Goal: Task Accomplishment & Management: Manage account settings

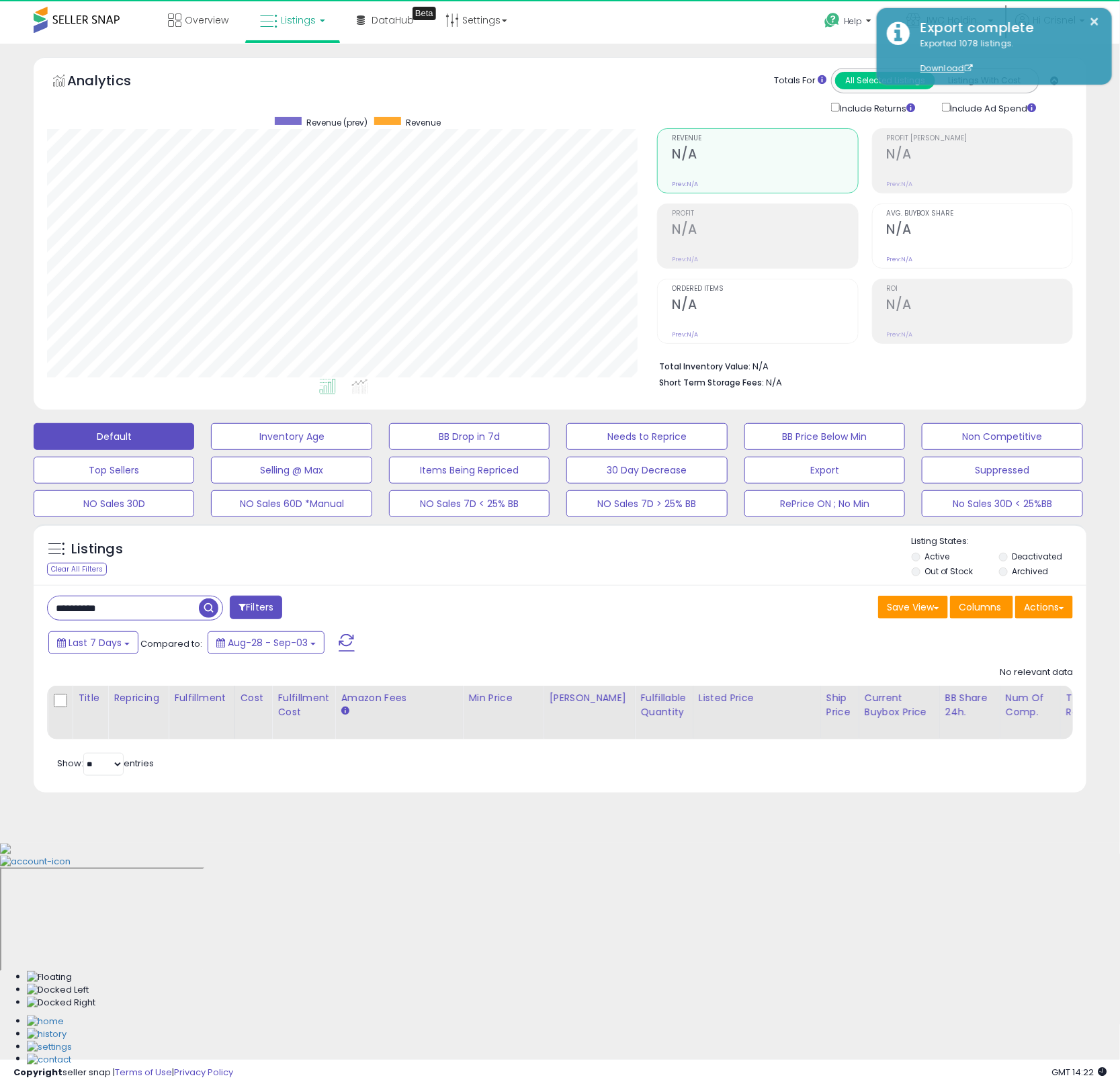
scroll to position [276, 610]
click at [193, 22] on span "Overview" at bounding box center [206, 19] width 44 height 13
click at [295, 22] on span "Listings" at bounding box center [298, 19] width 35 height 13
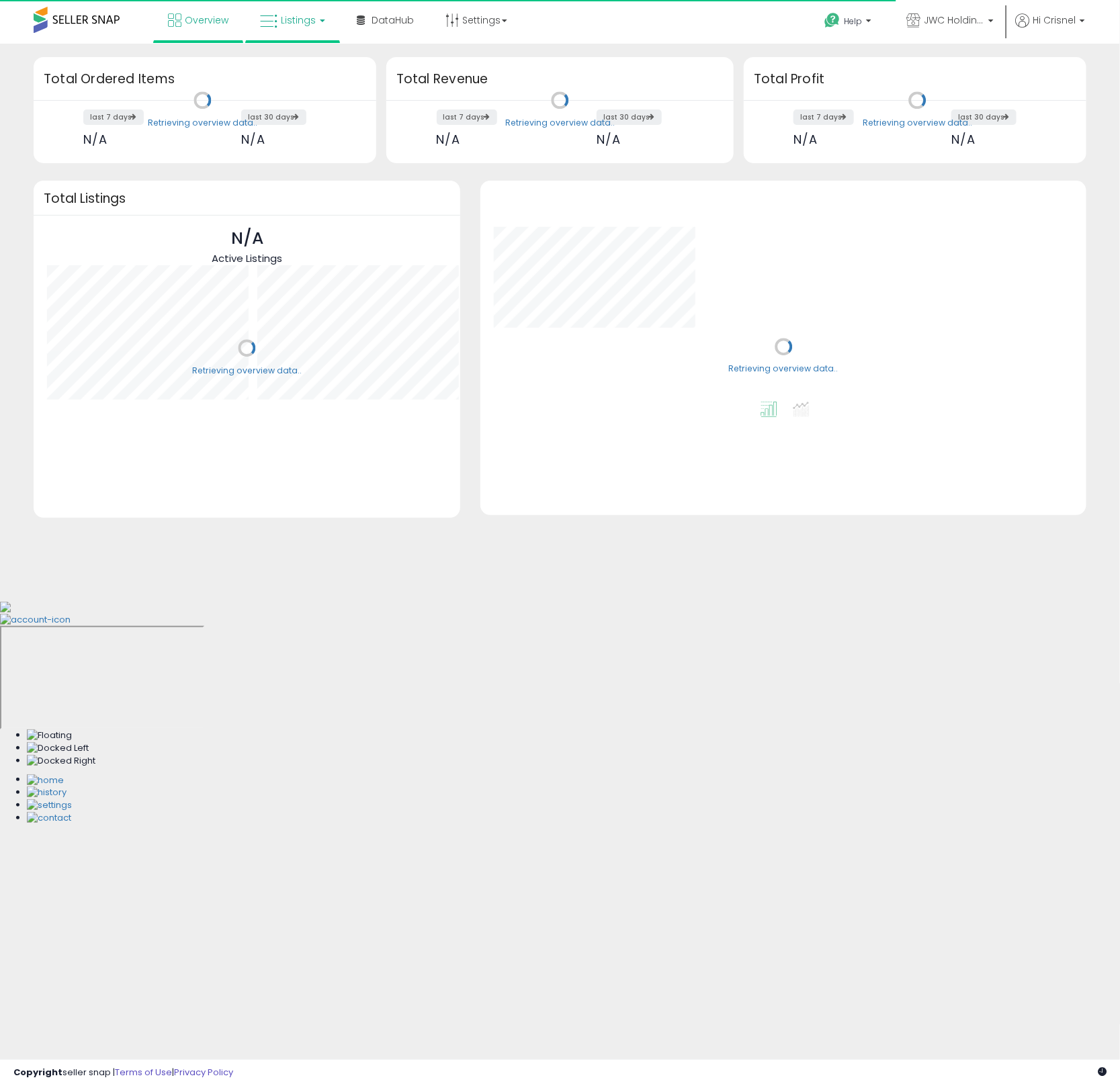
click at [287, 22] on span "Listings" at bounding box center [298, 19] width 35 height 13
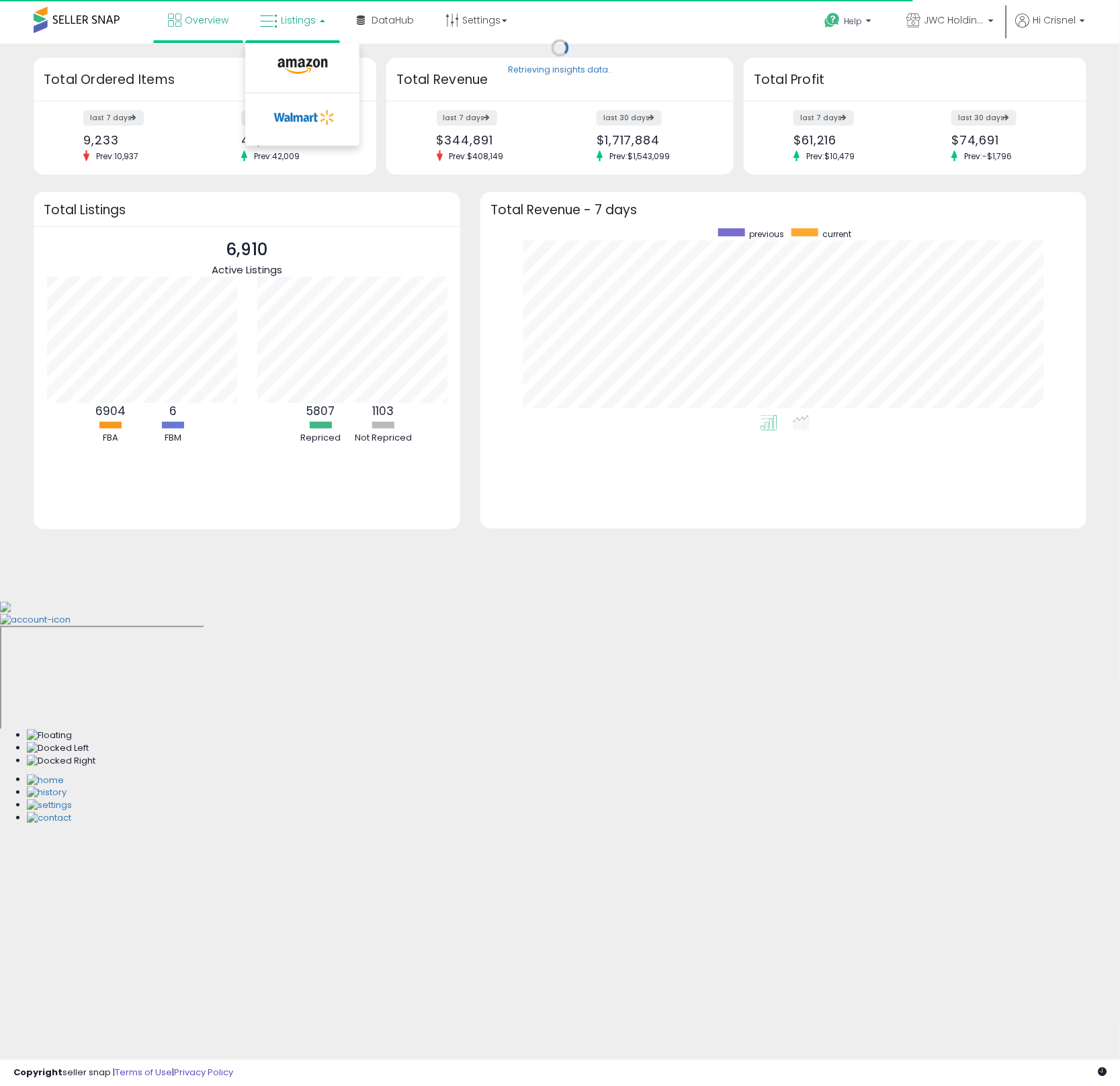
scroll to position [187, 578]
click at [287, 53] on li at bounding box center [302, 69] width 113 height 48
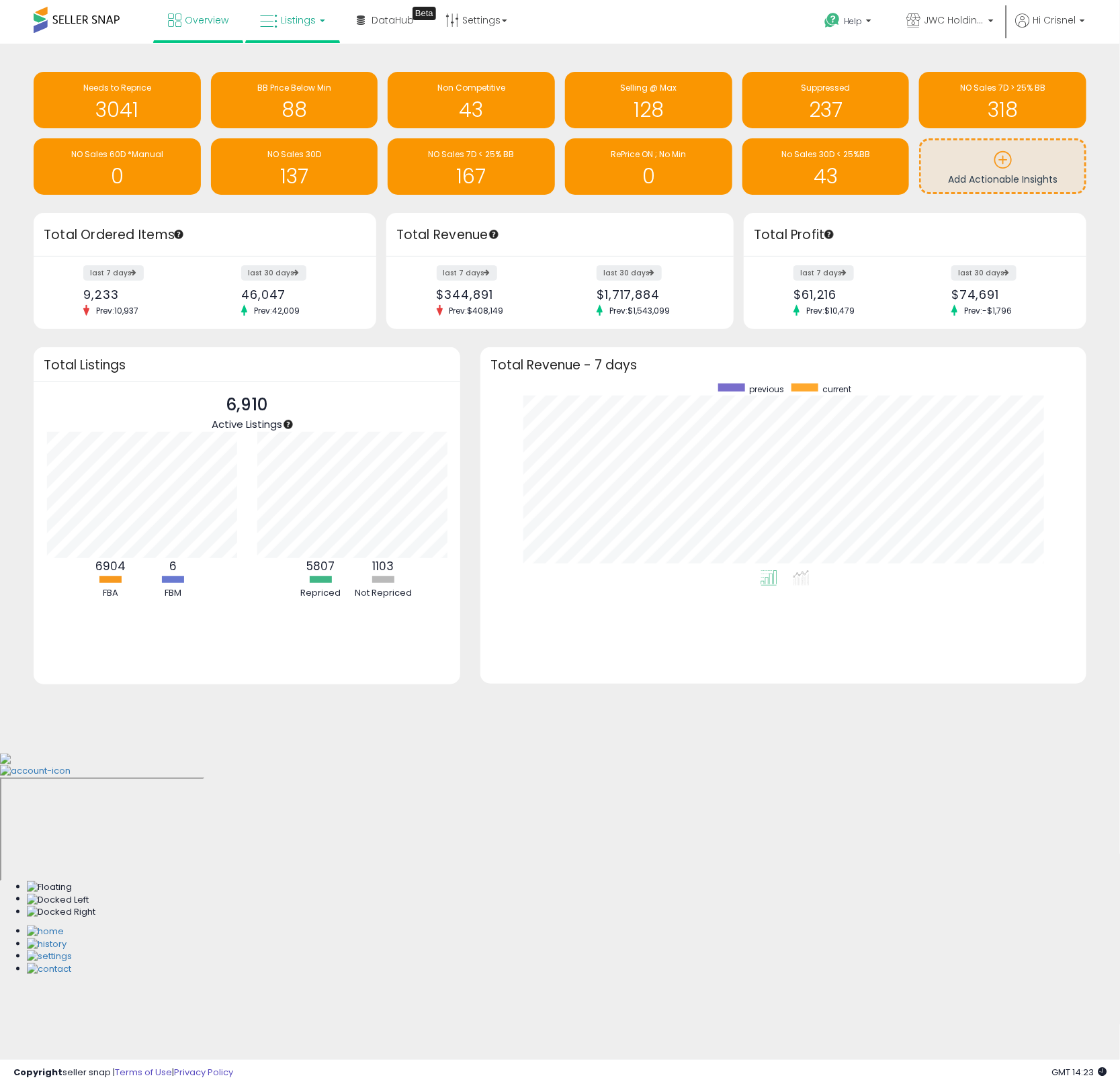
drag, startPoint x: 292, startPoint y: 41, endPoint x: 292, endPoint y: 18, distance: 23.0
click at [292, 41] on ul "Overview Listings DataHub" at bounding box center [337, 22] width 369 height 43
click at [292, 18] on span "Listings" at bounding box center [298, 19] width 35 height 13
click at [301, 64] on icon at bounding box center [303, 66] width 58 height 18
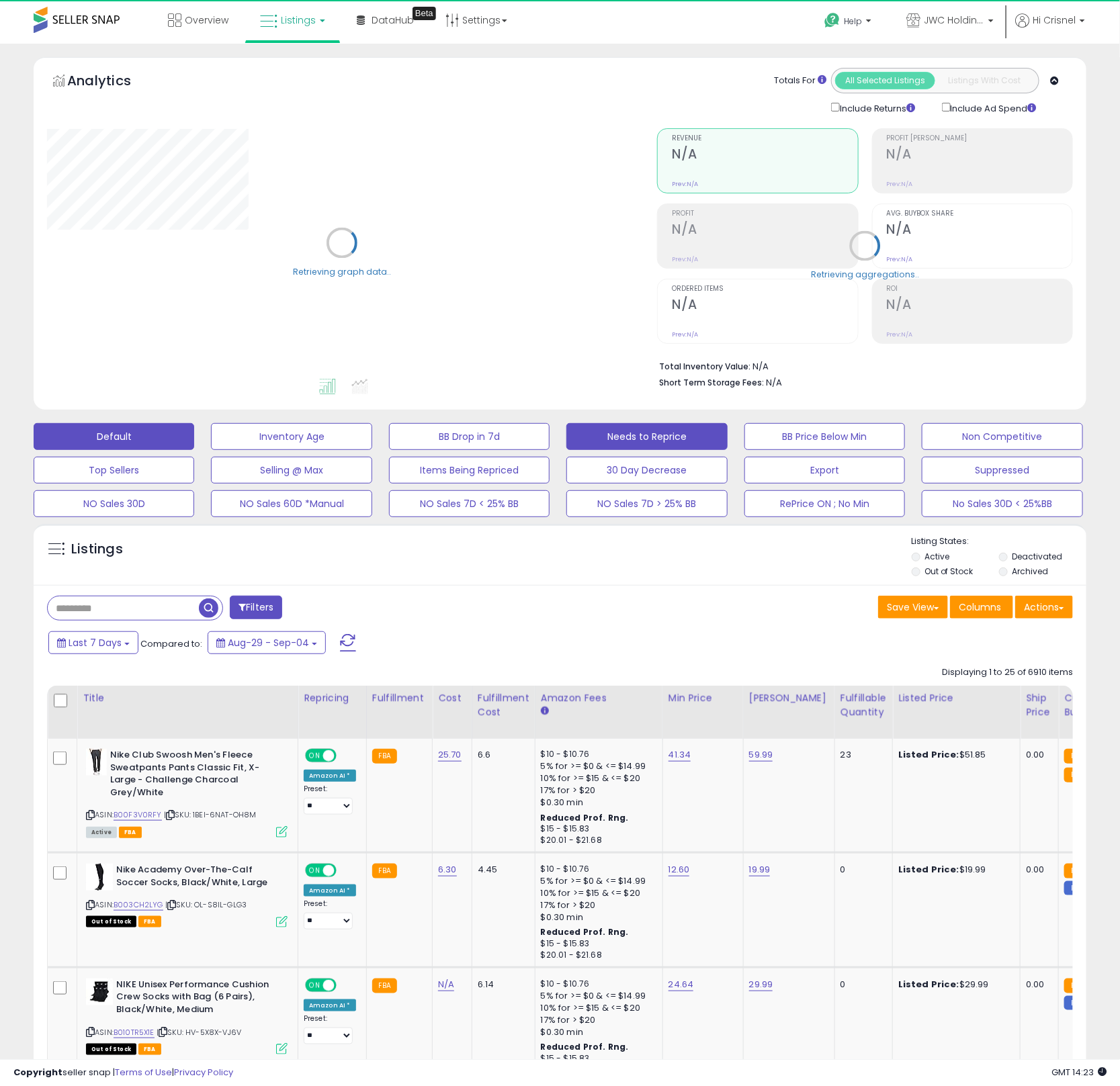
click at [635, 440] on button "Needs to Reprice" at bounding box center [646, 436] width 161 height 27
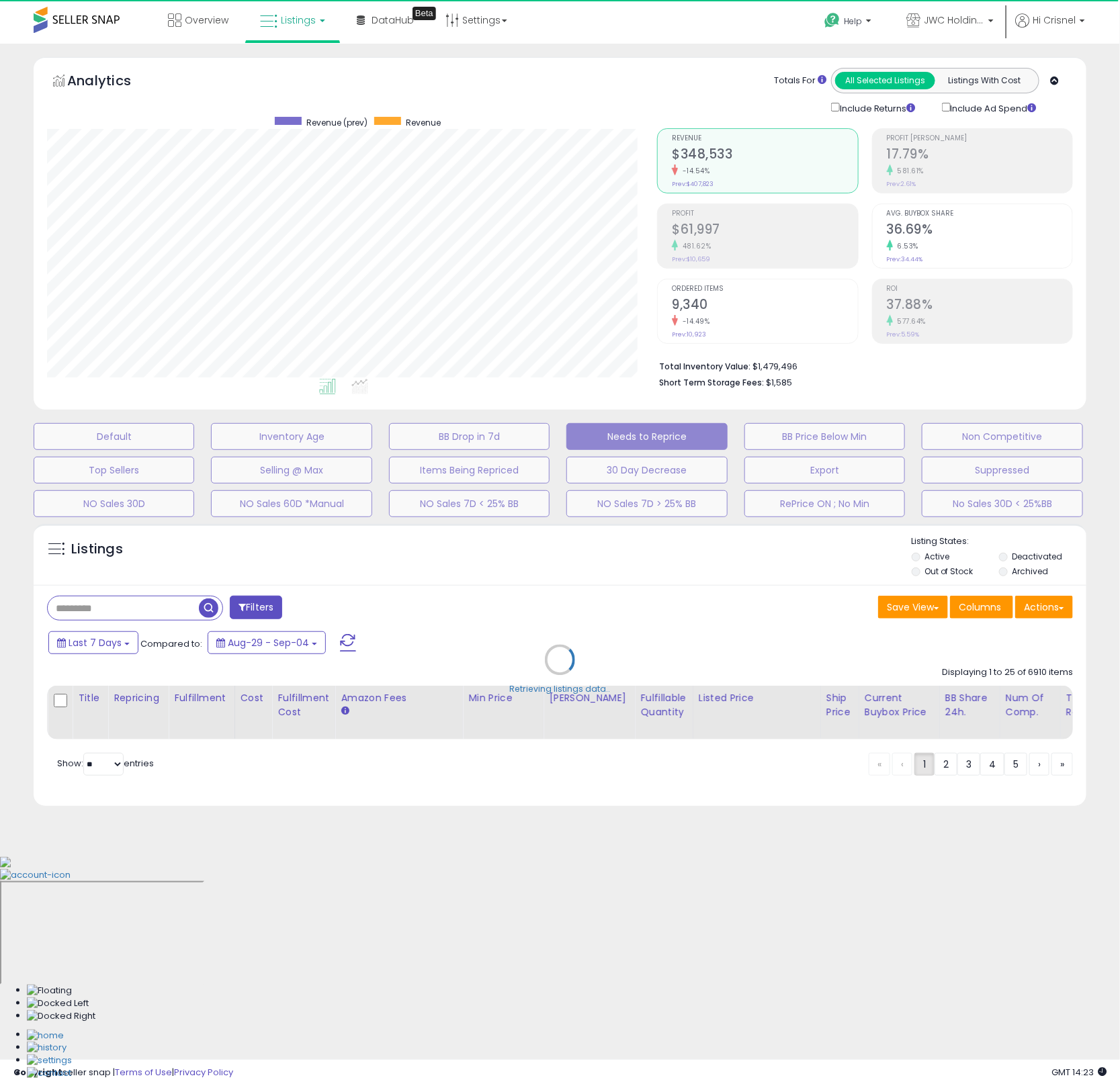
scroll to position [276, 610]
select select "**"
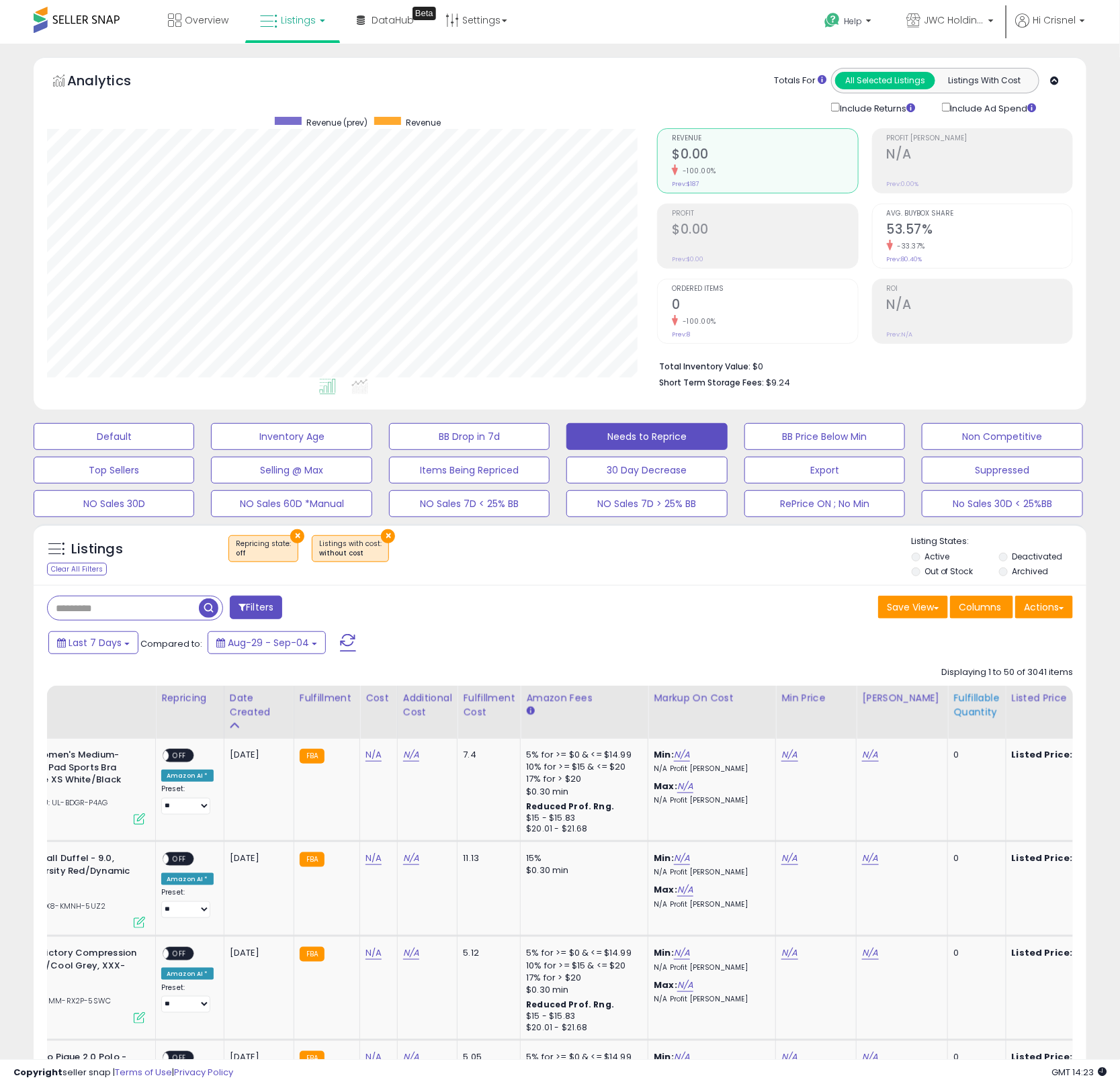
click at [966, 707] on div "Fulfillable Quantity" at bounding box center [976, 705] width 46 height 28
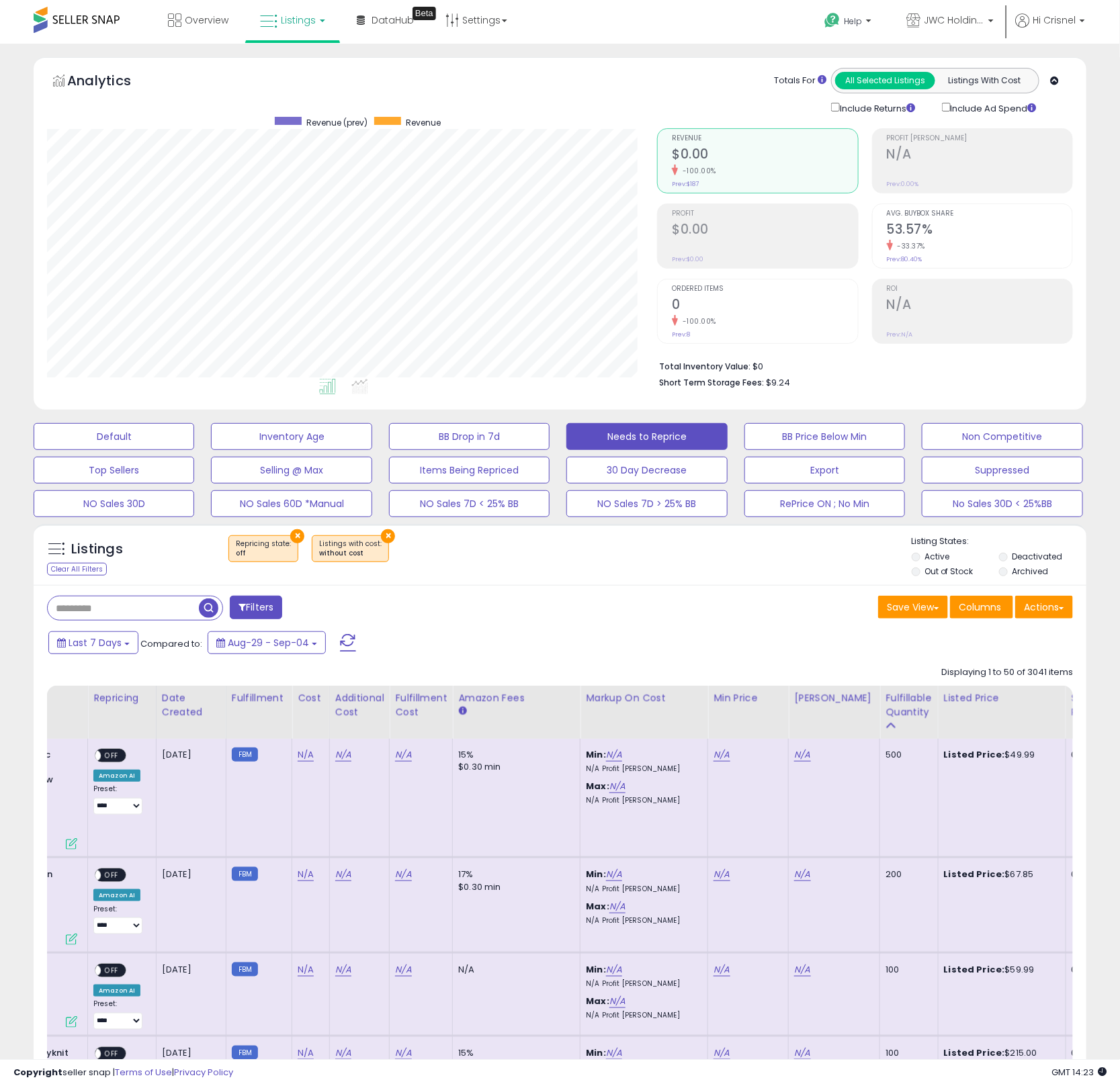
scroll to position [0, 0]
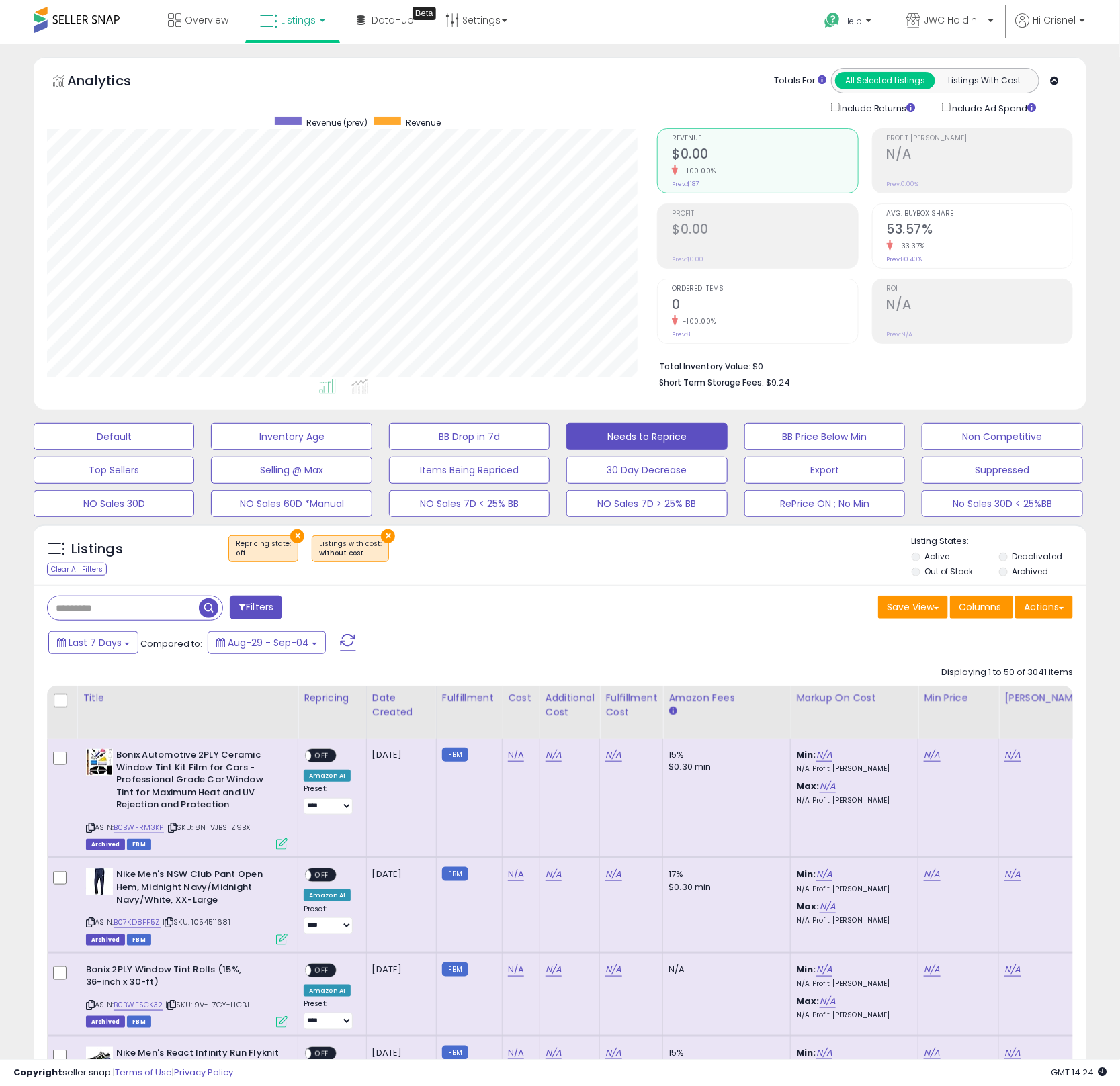
drag, startPoint x: 1025, startPoint y: 555, endPoint x: 1025, endPoint y: 570, distance: 15.0
click at [1025, 555] on label "Deactivated" at bounding box center [1037, 556] width 51 height 12
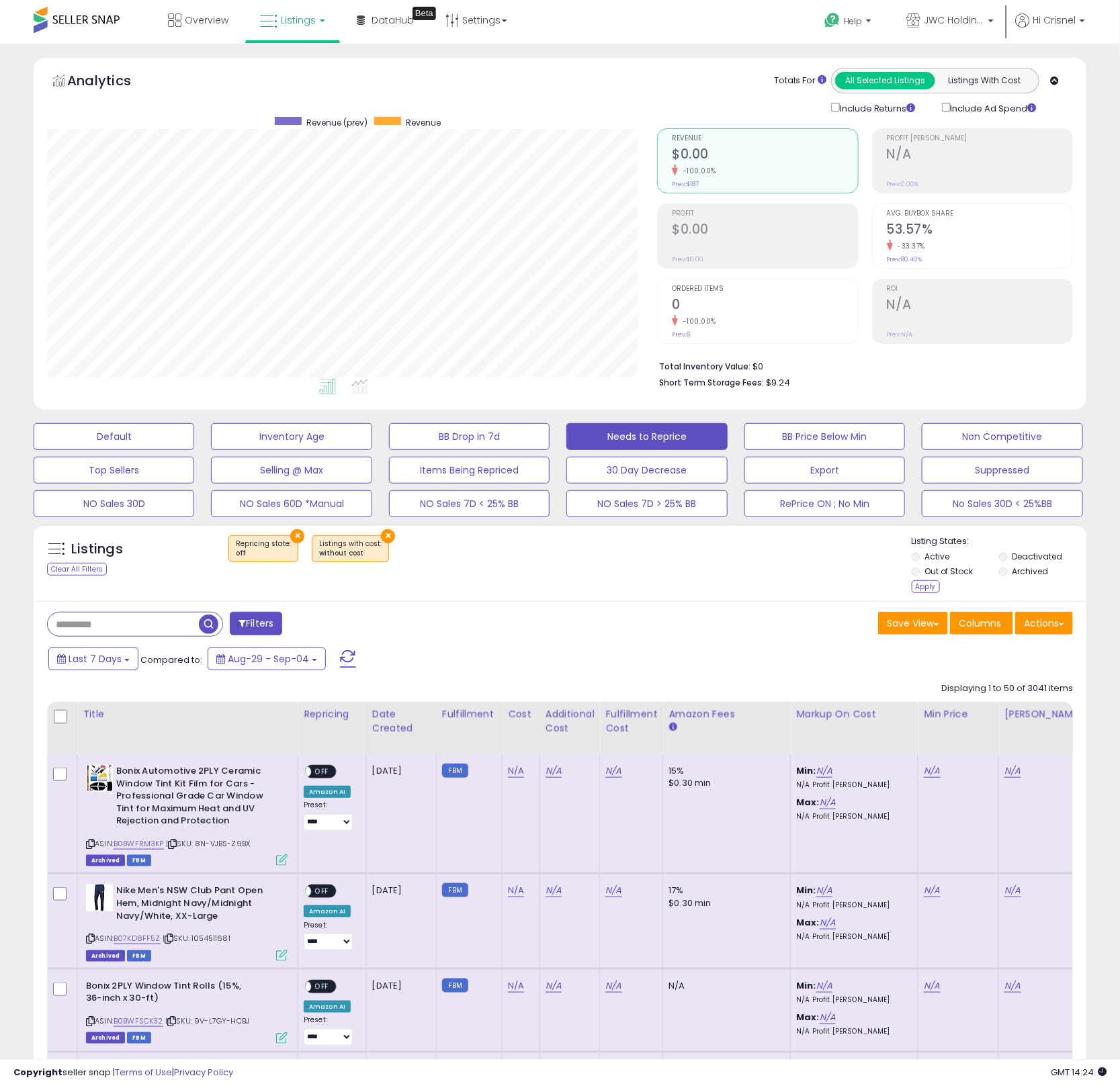
click at [1025, 573] on label "Archived" at bounding box center [1029, 571] width 36 height 12
click at [929, 584] on div "Apply" at bounding box center [926, 587] width 28 height 13
